Goal: Information Seeking & Learning: Learn about a topic

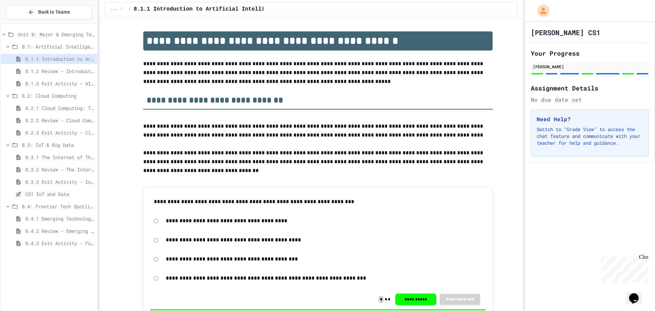
click at [46, 245] on span "8.4.3 Exit Activity - Future Tech Challenge" at bounding box center [59, 243] width 69 height 7
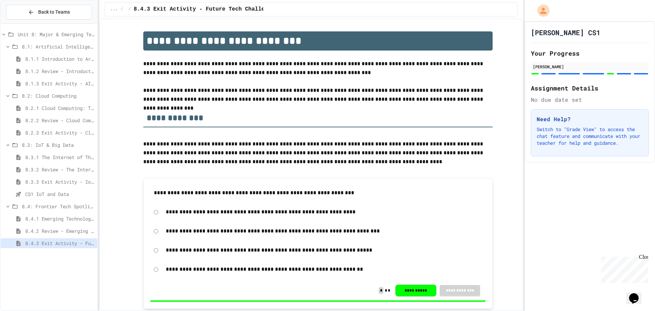
click at [51, 61] on span "8.1.1 Introduction to Artificial Intelligence" at bounding box center [59, 58] width 69 height 7
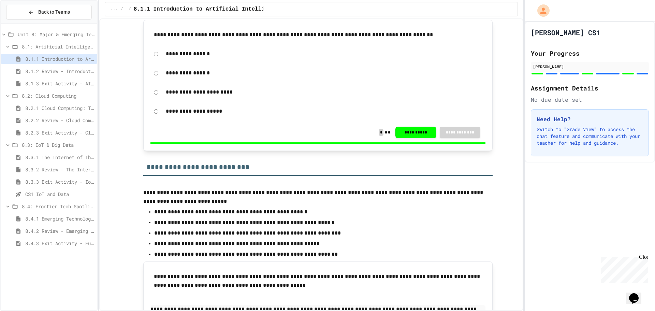
scroll to position [1979, 0]
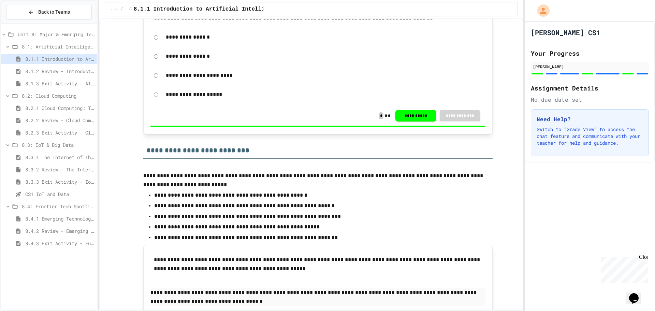
click at [40, 158] on span "8.3.1 The Internet of Things and Big Data: Our Connected Digital World" at bounding box center [59, 157] width 69 height 7
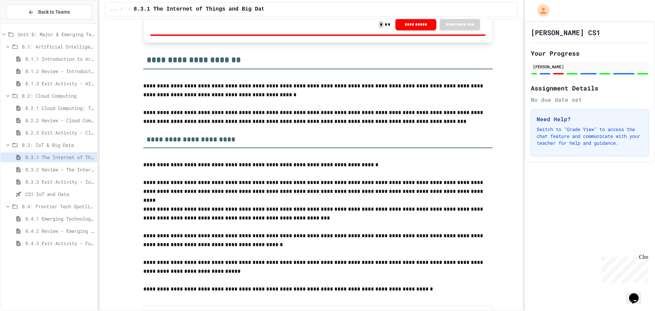
scroll to position [921, 0]
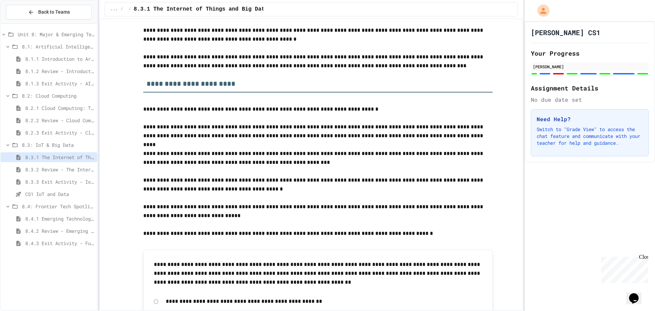
click at [58, 135] on span "8.2.3 Exit Activity - Cloud Service Detective" at bounding box center [59, 132] width 69 height 7
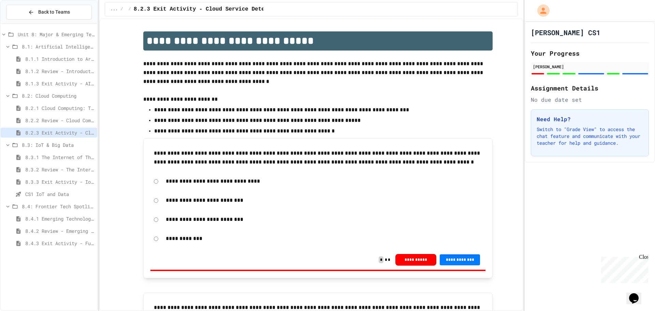
click at [72, 109] on span "8.2.1 Cloud Computing: Transforming the Digital World" at bounding box center [59, 107] width 69 height 7
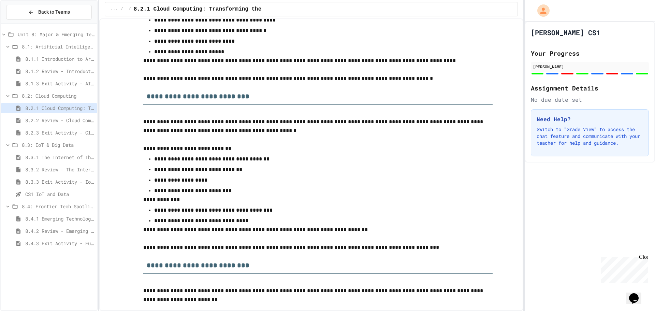
scroll to position [717, 0]
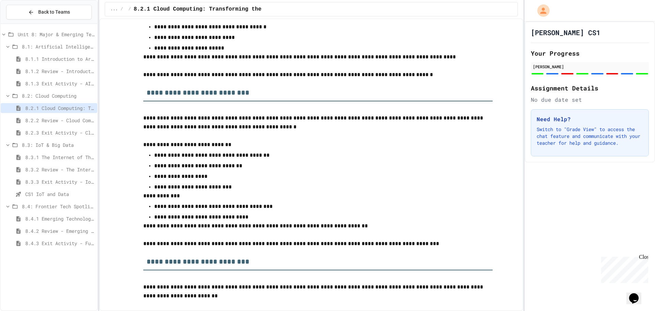
click at [68, 217] on span "8.4.1 Emerging Technologies: Shaping Our Digital Future" at bounding box center [59, 218] width 69 height 7
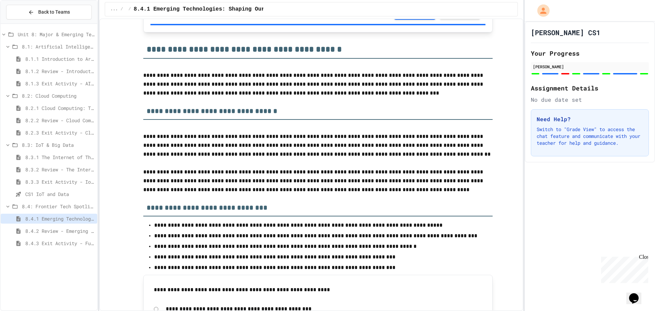
scroll to position [1775, 0]
